Goal: Task Accomplishment & Management: Manage account settings

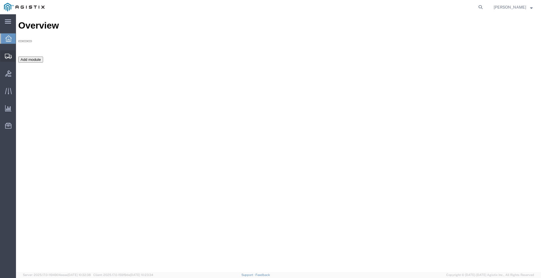
click at [0, 0] on span "Shipment Manager" at bounding box center [0, 0] width 0 height 0
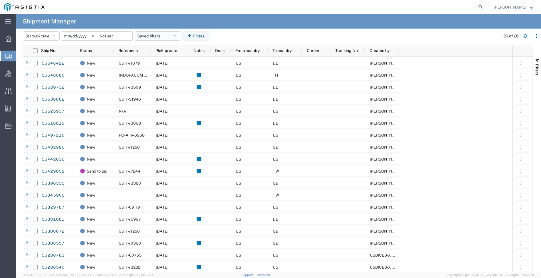
click at [154, 32] on button "Saved filters" at bounding box center [158, 35] width 46 height 9
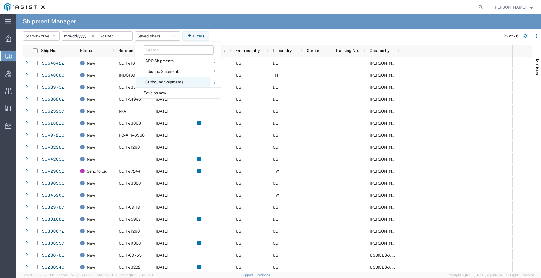
click at [161, 79] on span "Outbound Shipments" at bounding box center [172, 82] width 75 height 11
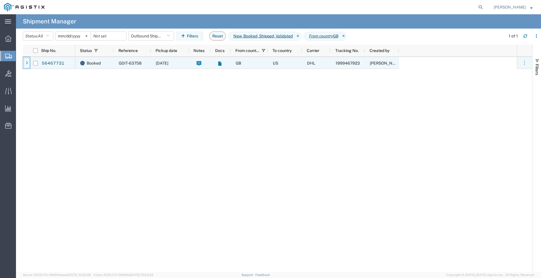
click at [29, 62] on div at bounding box center [27, 62] width 6 height 9
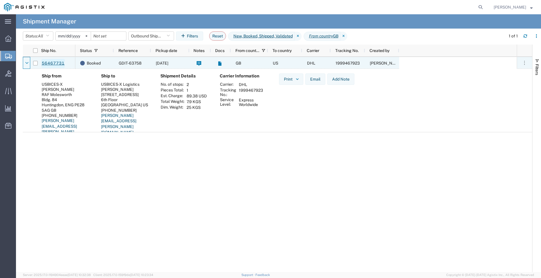
click at [49, 61] on link "56467731" at bounding box center [52, 63] width 23 height 9
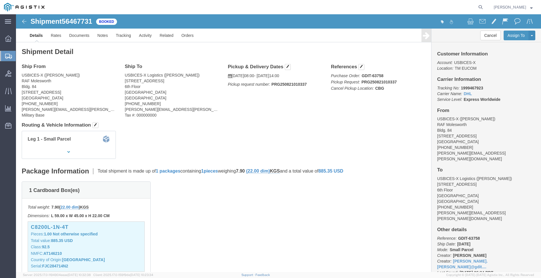
drag, startPoint x: 257, startPoint y: 102, endPoint x: 254, endPoint y: 108, distance: 7.4
click div "Ship From USBICES-X ([PERSON_NAME]) RAF [STREET_ADDRESS] [PHONE_NUMBER] [PERSON…"
